Goal: Navigation & Orientation: Find specific page/section

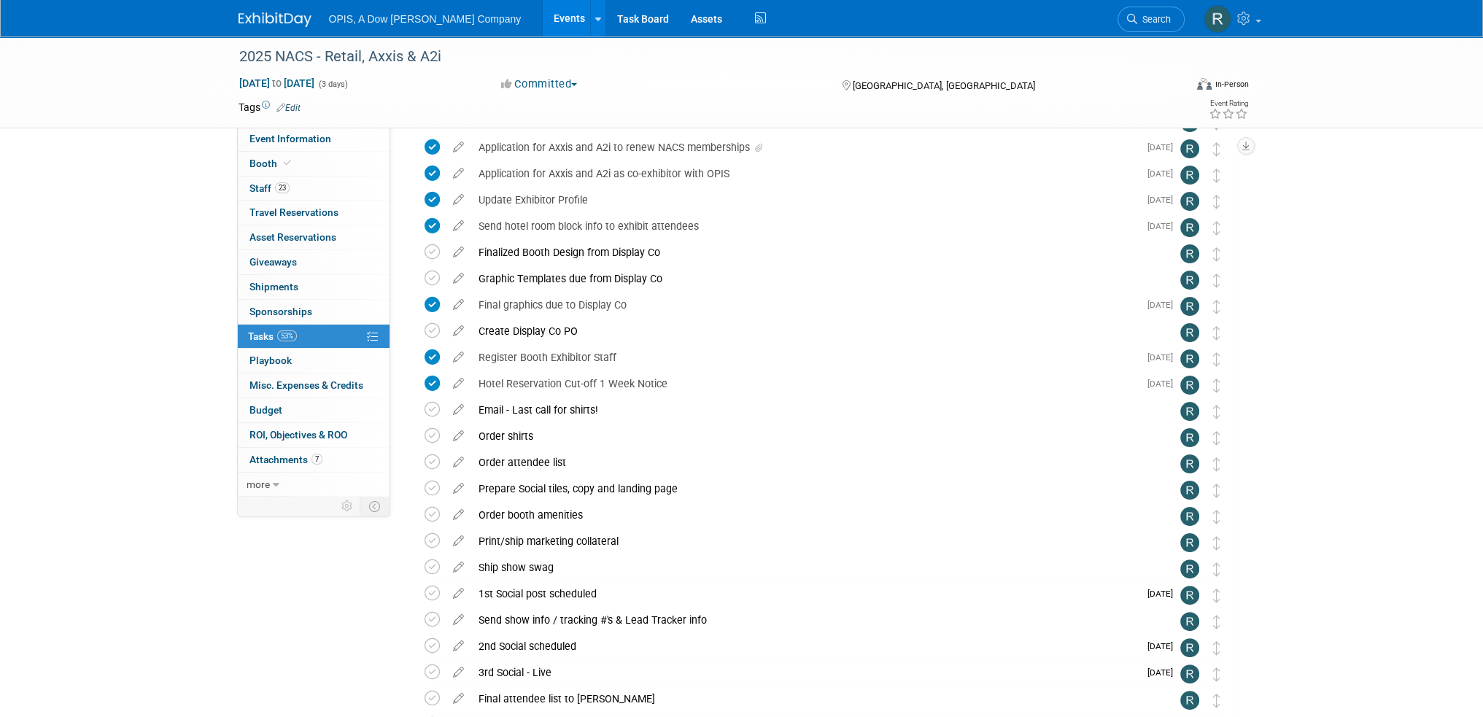
click at [543, 23] on link "Events" at bounding box center [569, 18] width 53 height 36
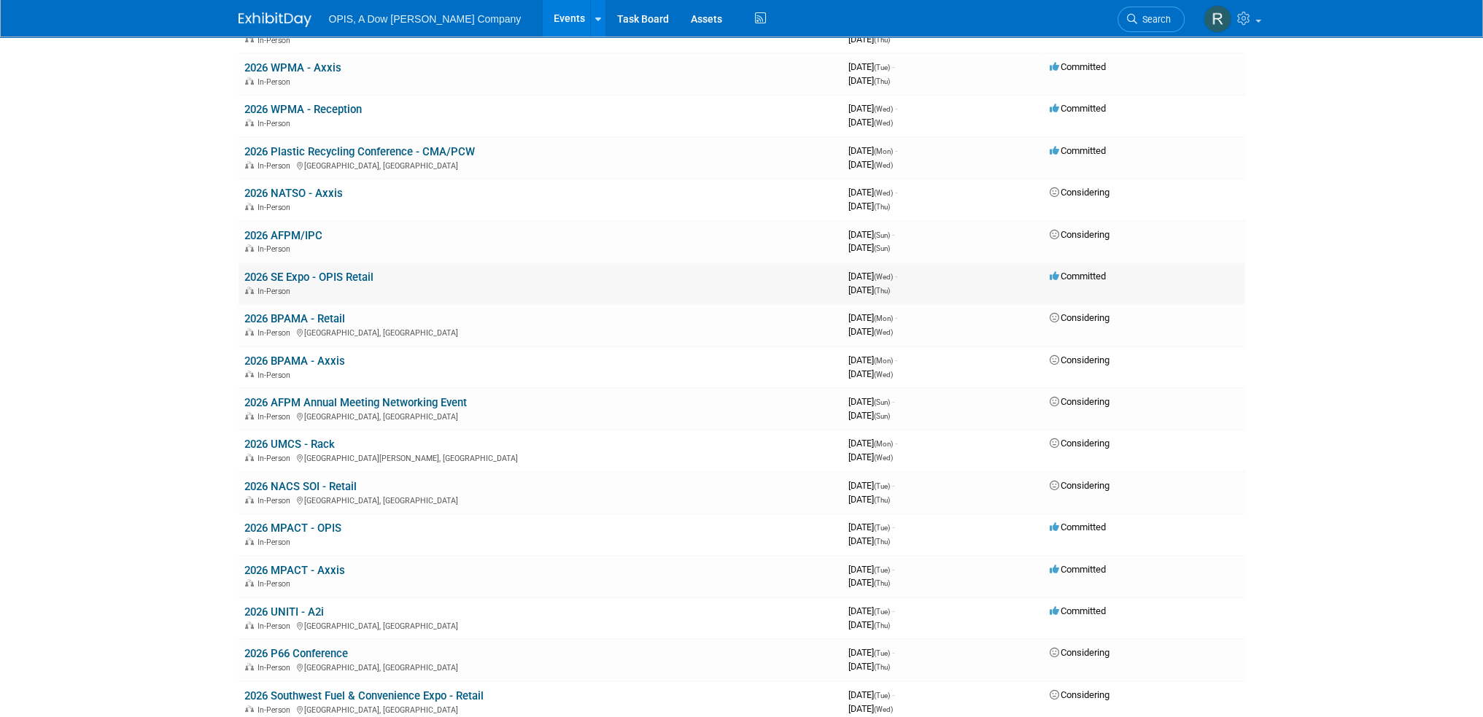
scroll to position [365, 0]
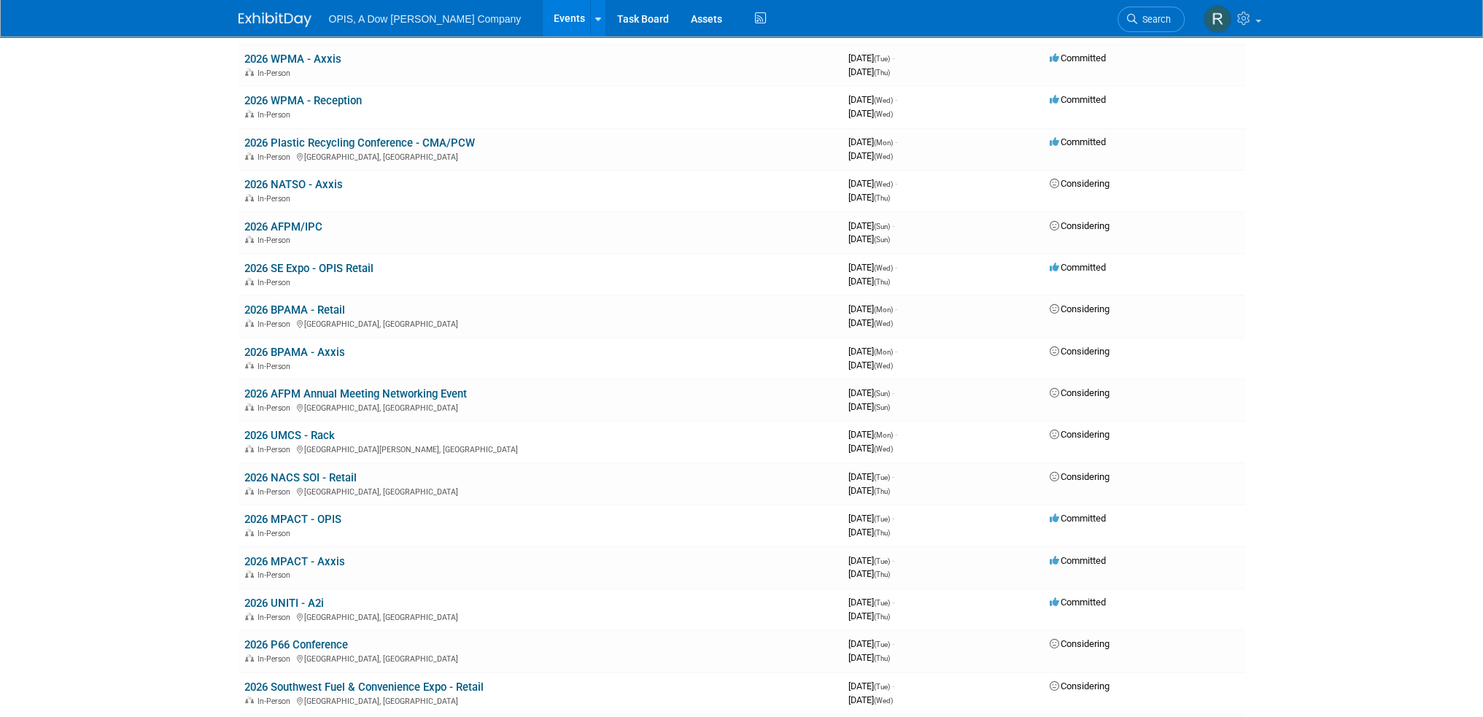
click at [278, 600] on link "2026 UNITI - A2i" at bounding box center [284, 603] width 80 height 13
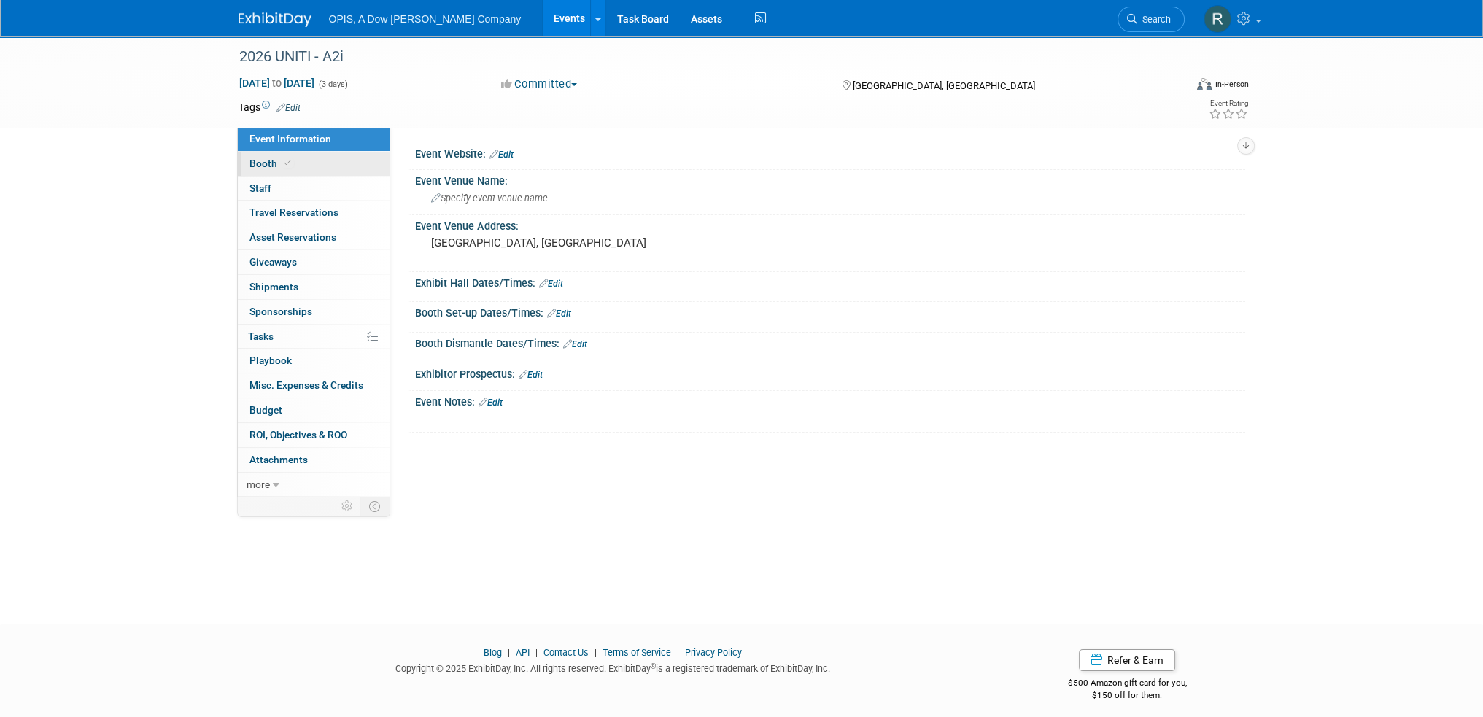
click at [253, 164] on span "Booth" at bounding box center [272, 164] width 45 height 12
